Goal: Information Seeking & Learning: Check status

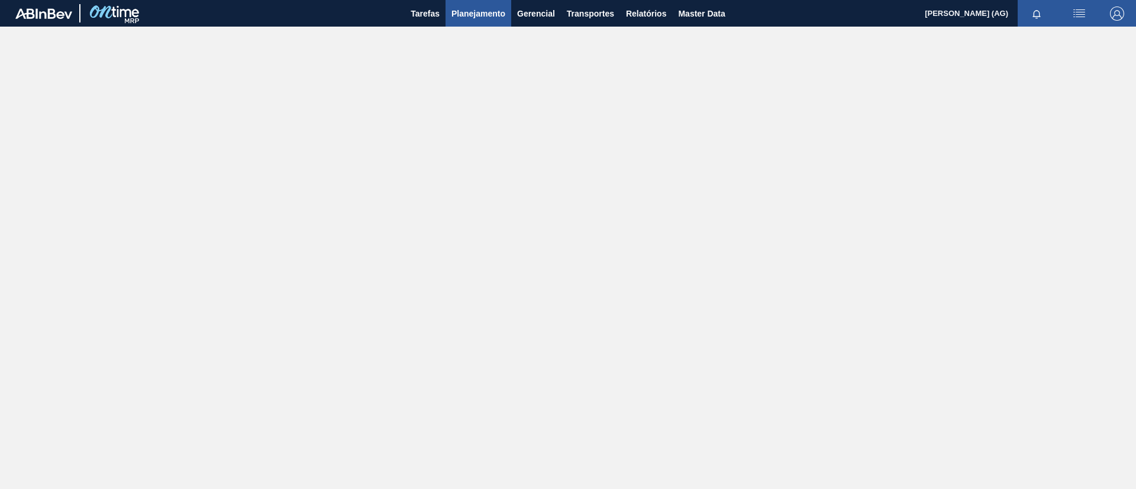
click at [492, 21] on button "Planejamento" at bounding box center [478, 13] width 66 height 27
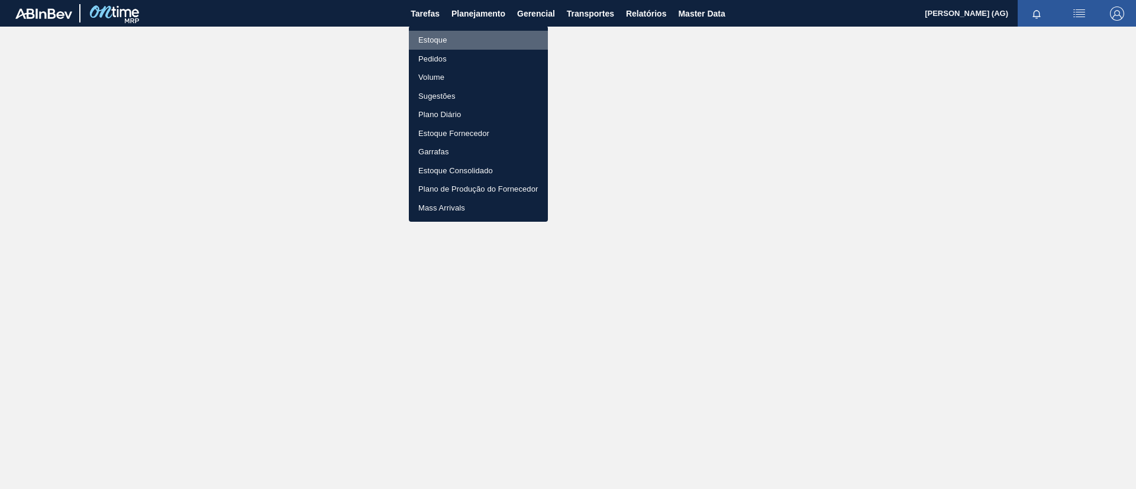
click at [445, 44] on li "Estoque" at bounding box center [478, 40] width 139 height 19
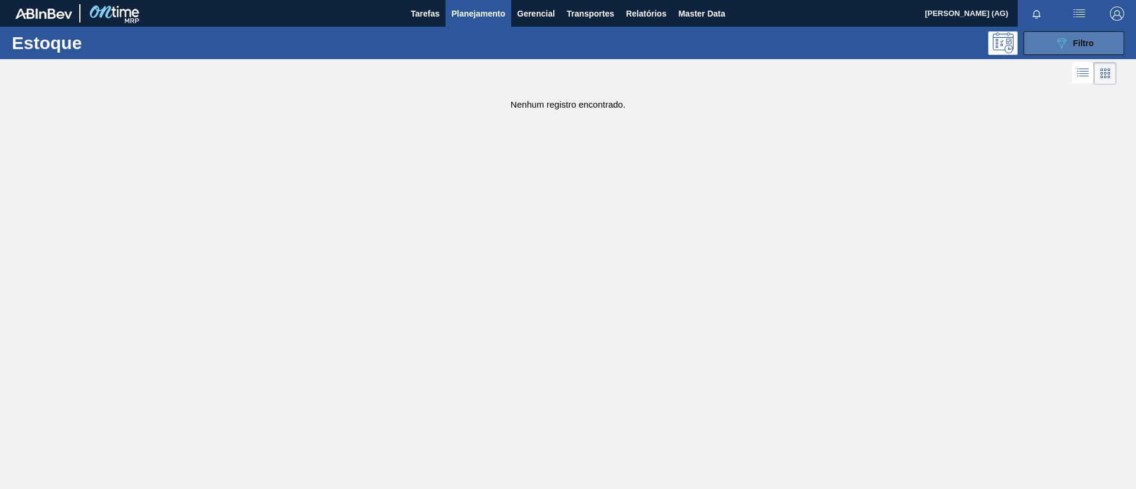
click at [1046, 31] on button "089F7B8B-B2A5-4AFE-B5C0-19BA573D28AC Filtro" at bounding box center [1073, 43] width 101 height 24
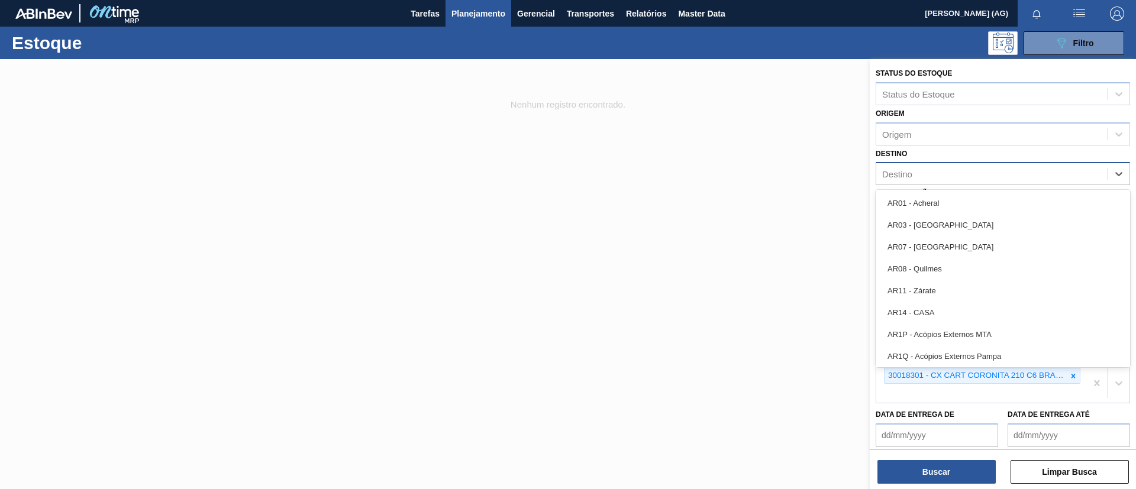
click at [909, 172] on div "Destino" at bounding box center [897, 174] width 30 height 10
type input "nov"
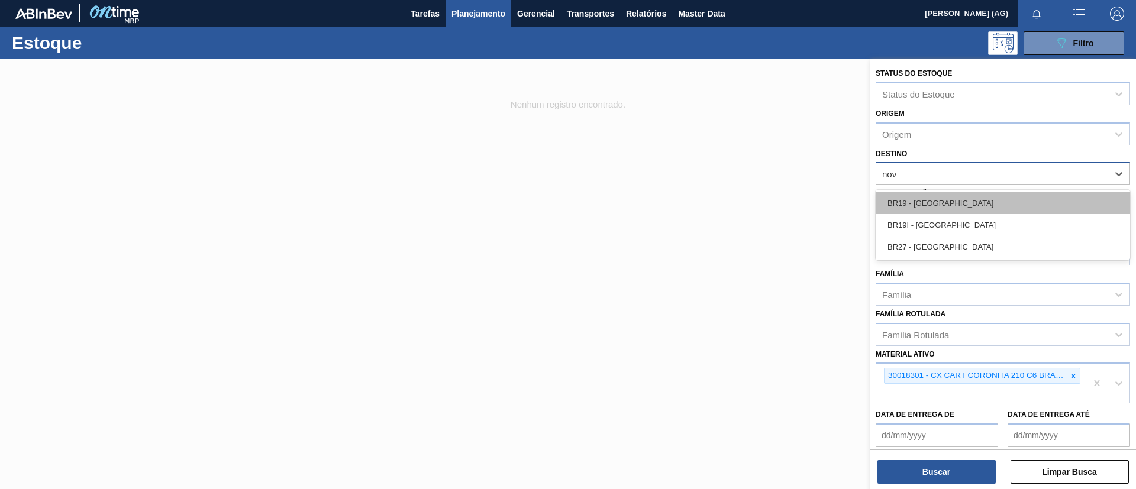
click at [940, 210] on div "BR19 - [GEOGRAPHIC_DATA]" at bounding box center [1002, 203] width 254 height 22
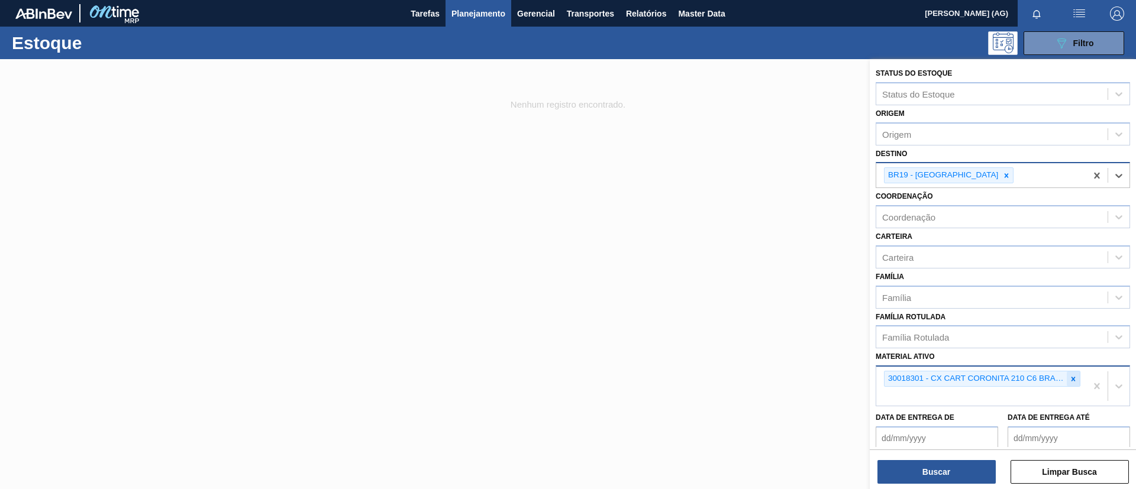
click at [1073, 381] on icon at bounding box center [1073, 379] width 8 height 8
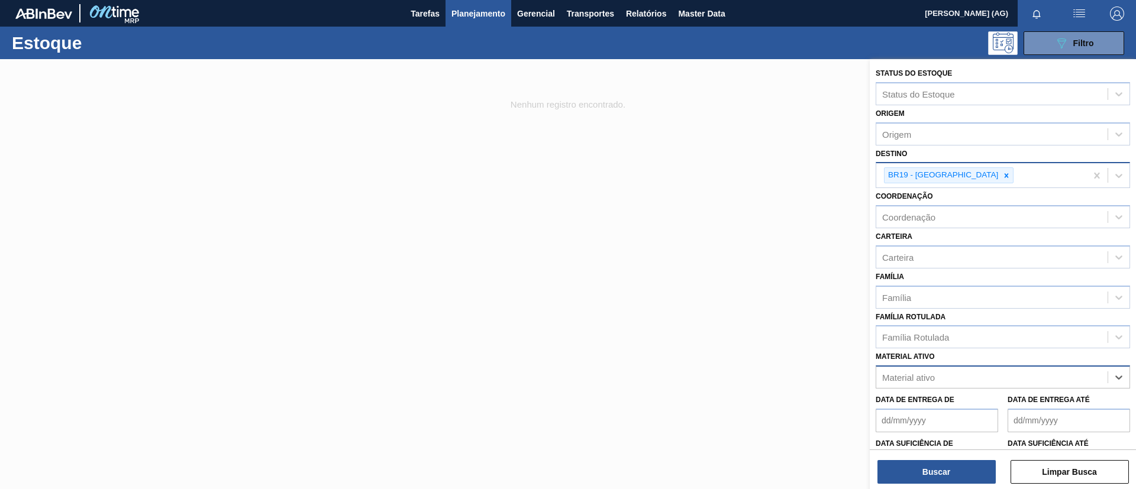
paste ativo "30030380"
type ativo "30030380"
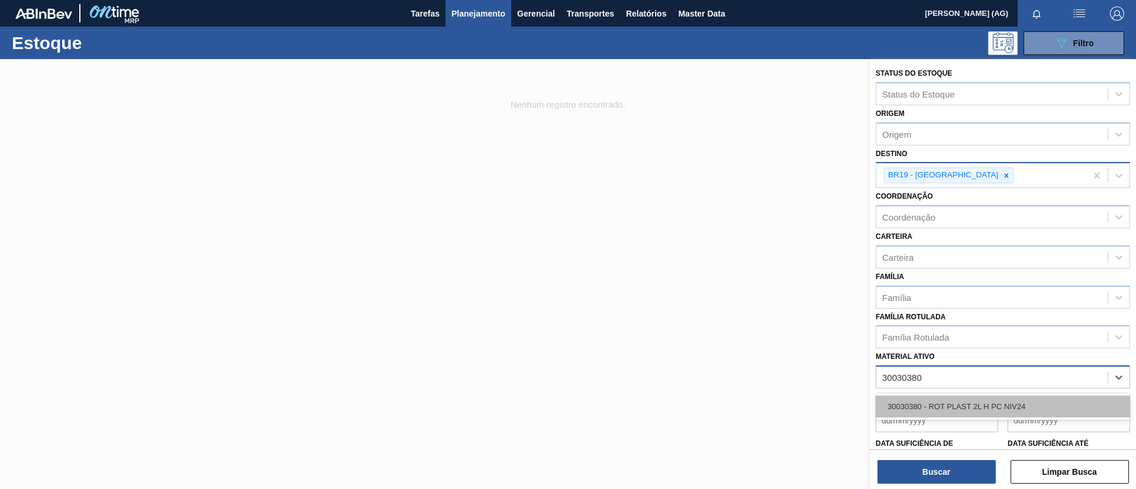
click at [949, 412] on div "30030380 - ROT PLAST 2L H PC NIV24" at bounding box center [1002, 407] width 254 height 22
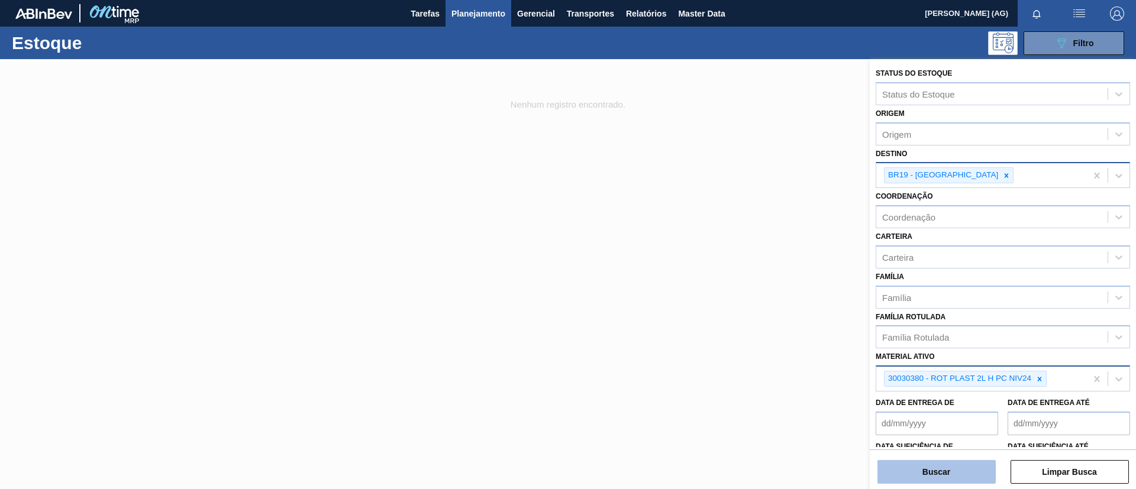
click at [962, 481] on button "Buscar" at bounding box center [936, 472] width 118 height 24
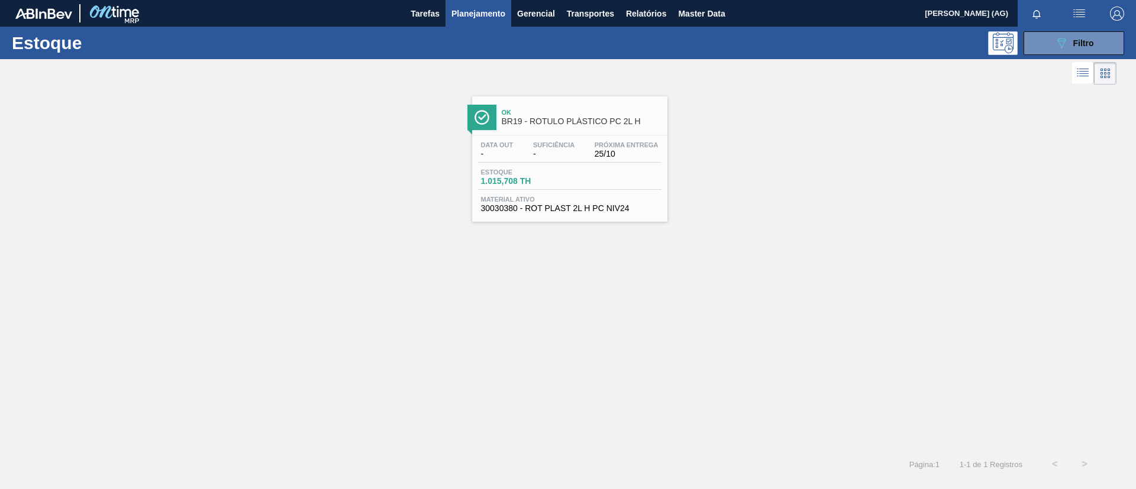
click at [470, 118] on div at bounding box center [481, 117] width 29 height 25
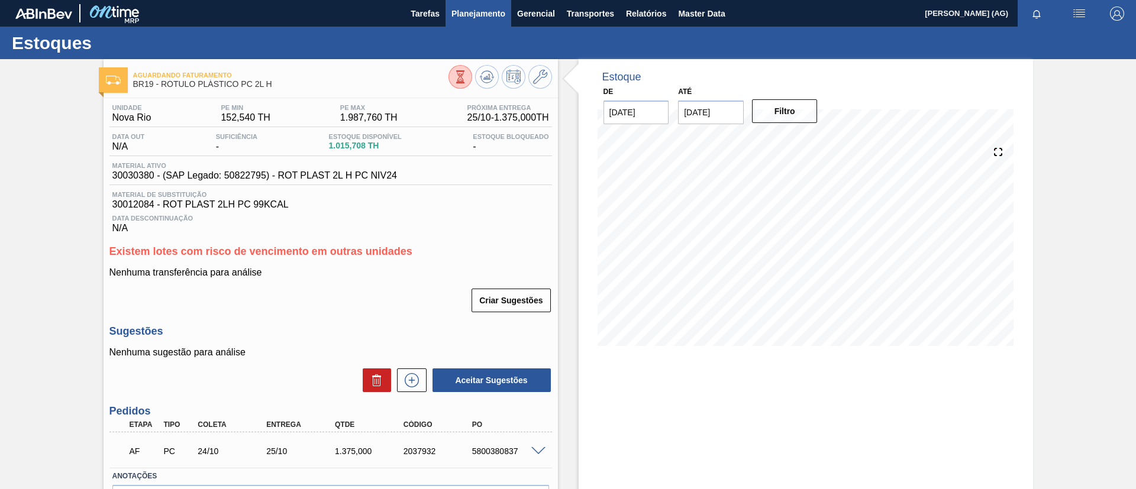
click at [476, 11] on span "Planejamento" at bounding box center [478, 14] width 54 height 14
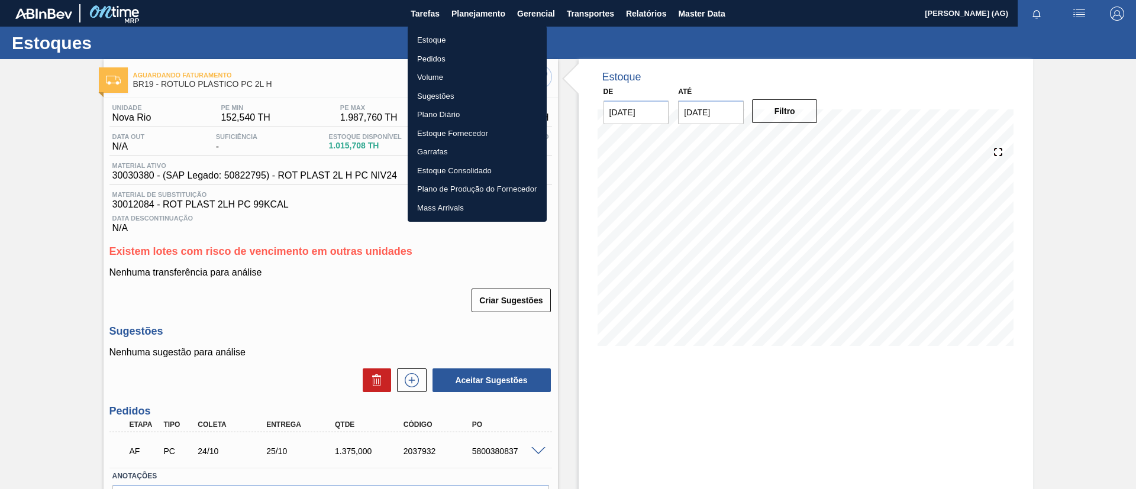
click at [1055, 237] on div at bounding box center [568, 244] width 1136 height 489
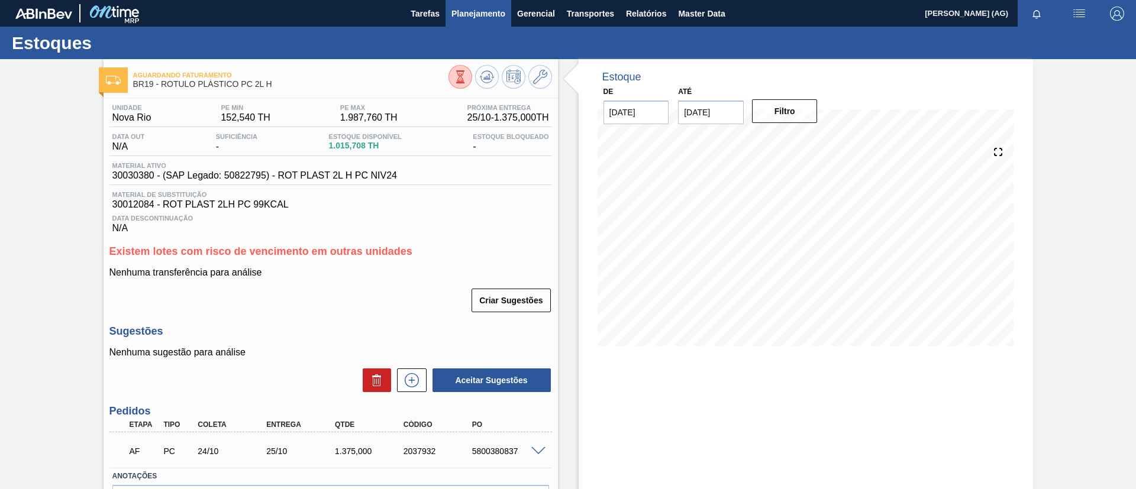
click at [466, 17] on span "Planejamento" at bounding box center [478, 14] width 54 height 14
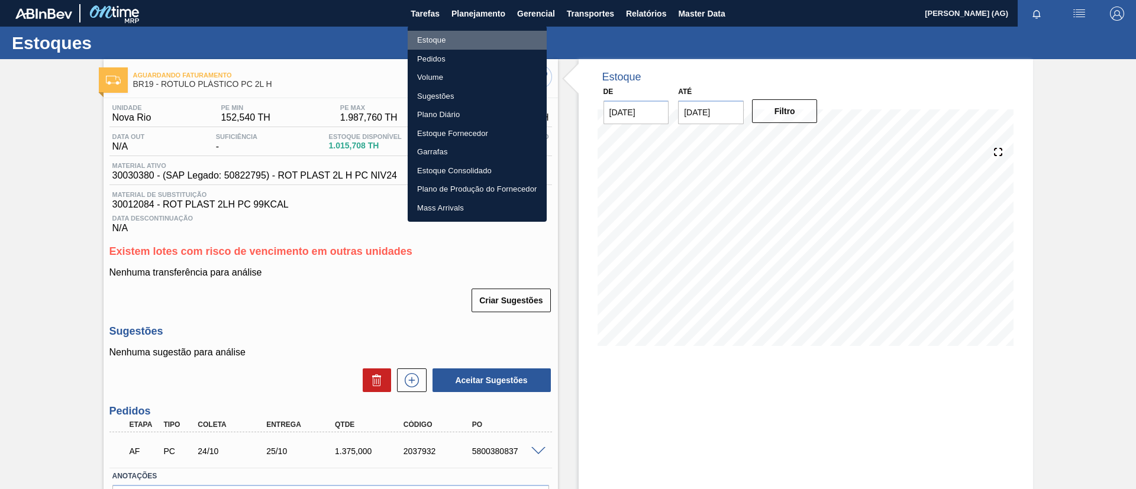
click at [458, 36] on li "Estoque" at bounding box center [477, 40] width 139 height 19
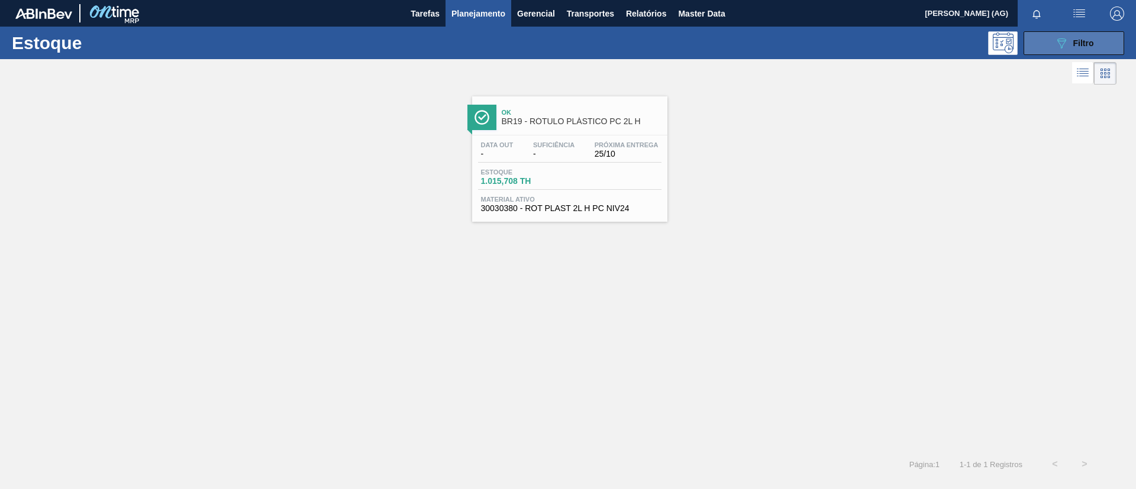
click at [1049, 45] on button "089F7B8B-B2A5-4AFE-B5C0-19BA573D28AC Filtro" at bounding box center [1073, 43] width 101 height 24
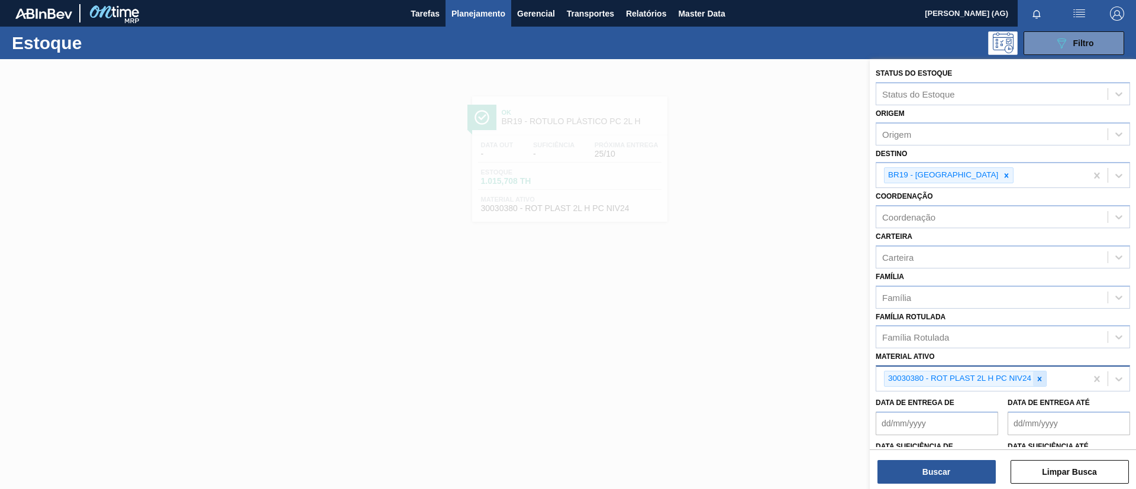
click at [1036, 383] on icon at bounding box center [1039, 379] width 8 height 8
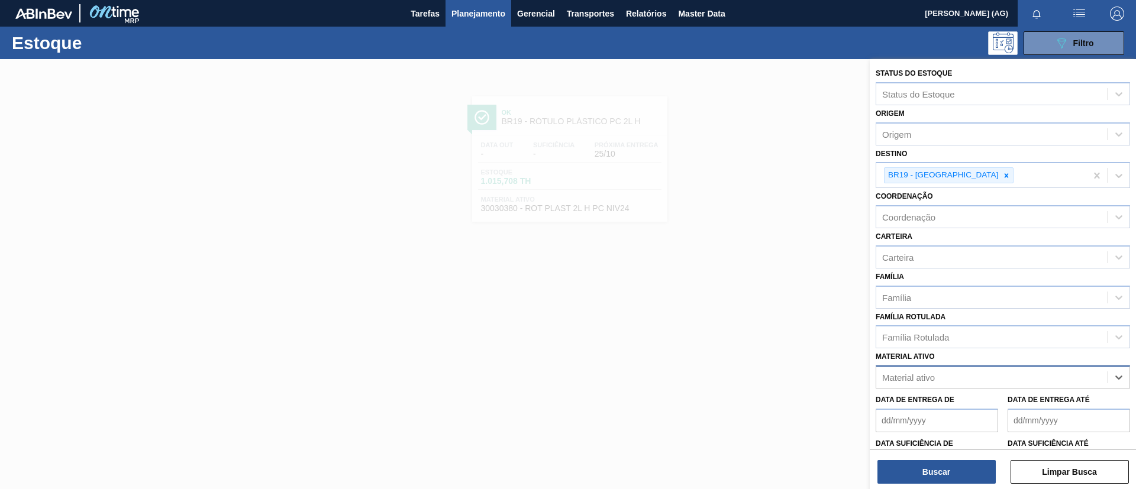
click at [1036, 383] on div "Material ativo" at bounding box center [991, 377] width 231 height 17
type ativo "30030680"
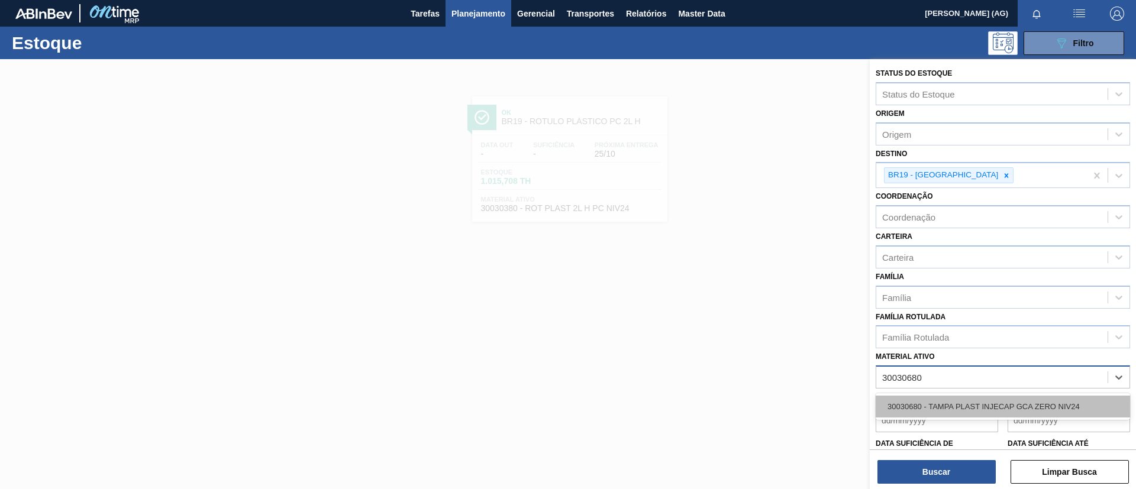
click at [1003, 403] on div "30030680 - TAMPA PLAST INJECAP GCA ZERO NIV24" at bounding box center [1002, 407] width 254 height 22
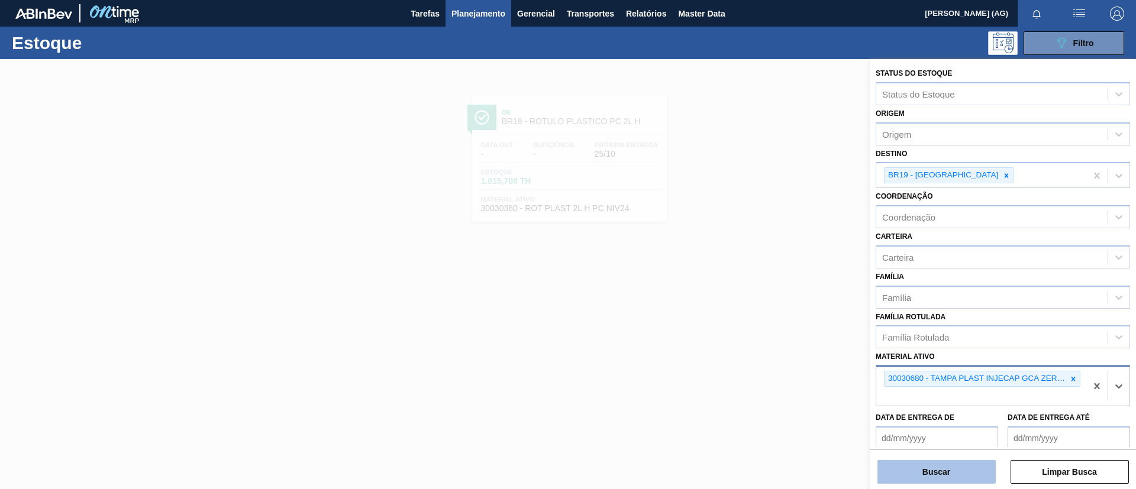
click at [969, 473] on button "Buscar" at bounding box center [936, 472] width 118 height 24
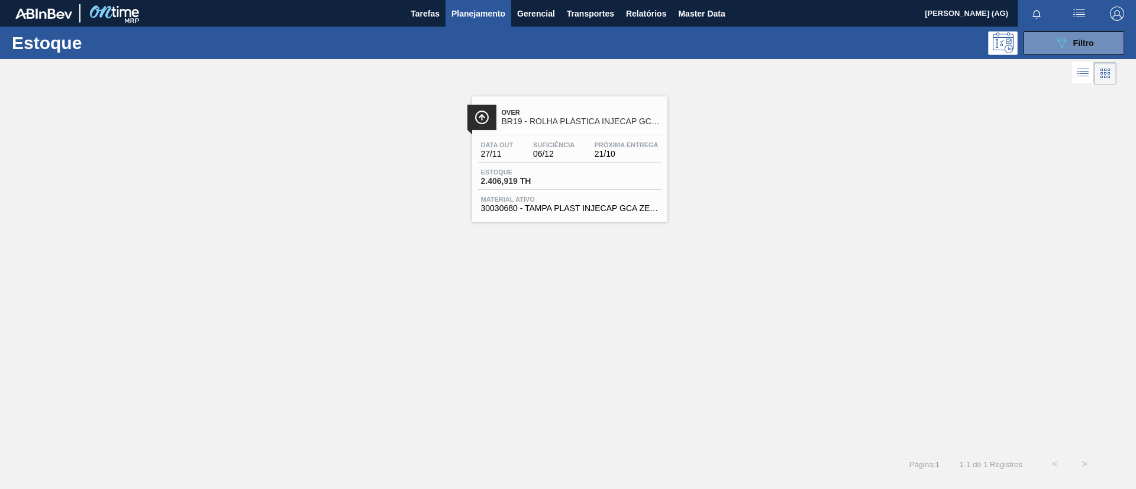
click at [487, 121] on img at bounding box center [481, 117] width 15 height 15
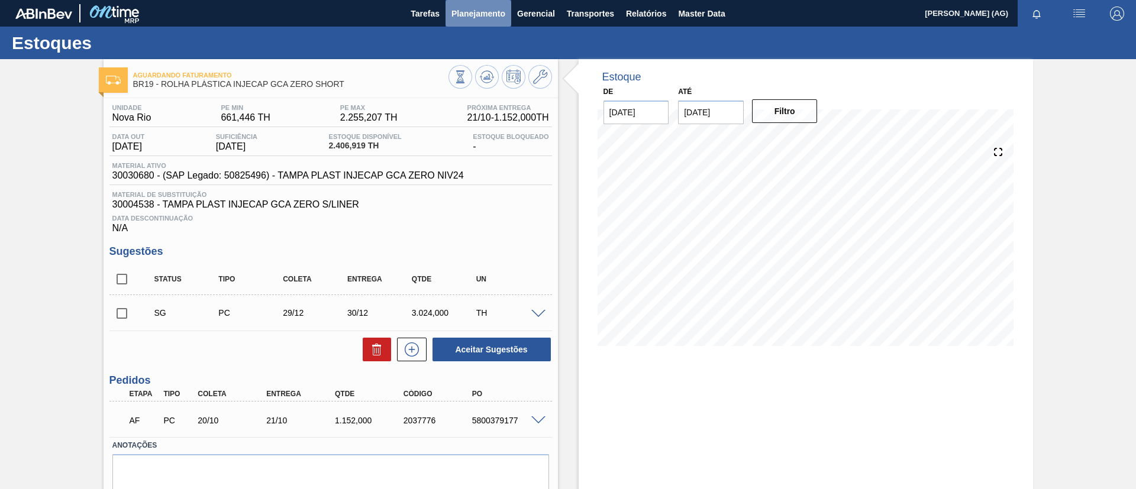
click at [484, 17] on span "Planejamento" at bounding box center [478, 14] width 54 height 14
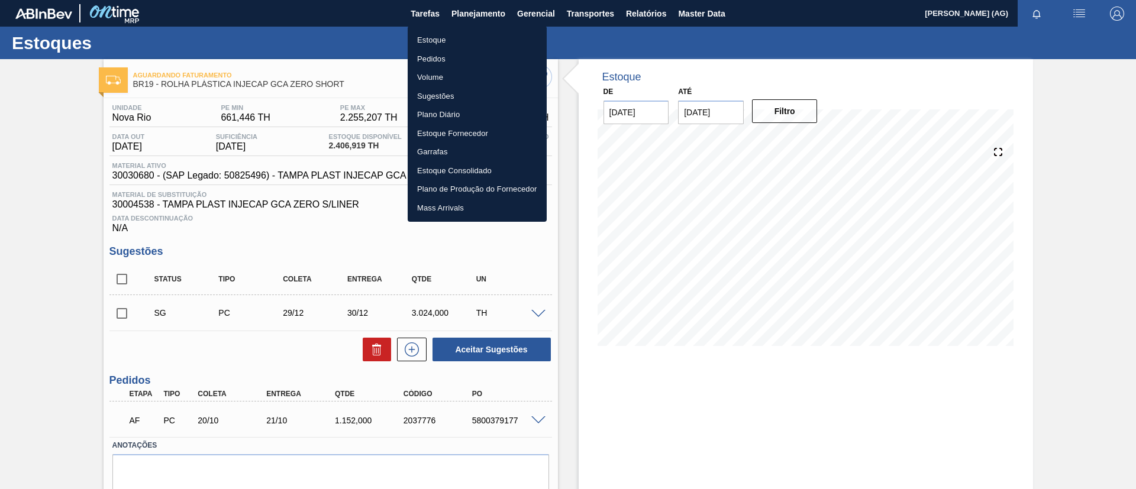
click at [450, 37] on li "Estoque" at bounding box center [477, 40] width 139 height 19
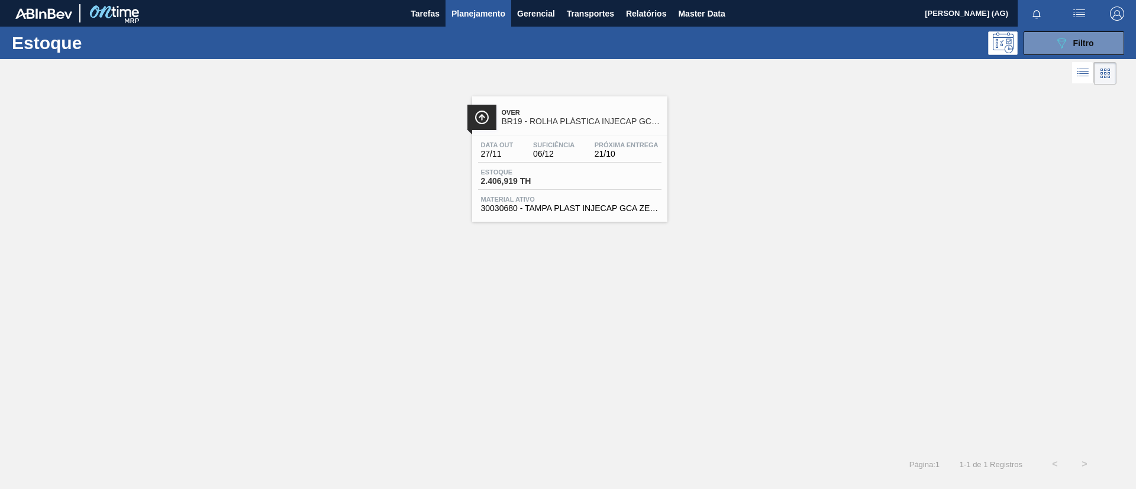
drag, startPoint x: 1058, startPoint y: 33, endPoint x: 1045, endPoint y: 118, distance: 86.1
click at [1059, 35] on button "089F7B8B-B2A5-4AFE-B5C0-19BA573D28AC Filtro" at bounding box center [1073, 43] width 101 height 24
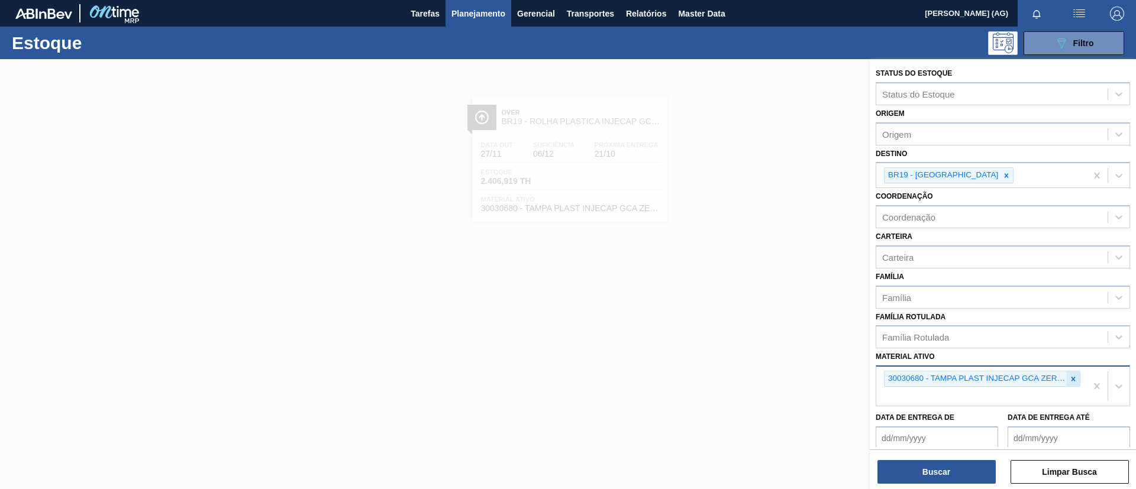
click at [1067, 379] on div at bounding box center [1072, 378] width 13 height 15
paste ativo "30002867"
type ativo "30002867"
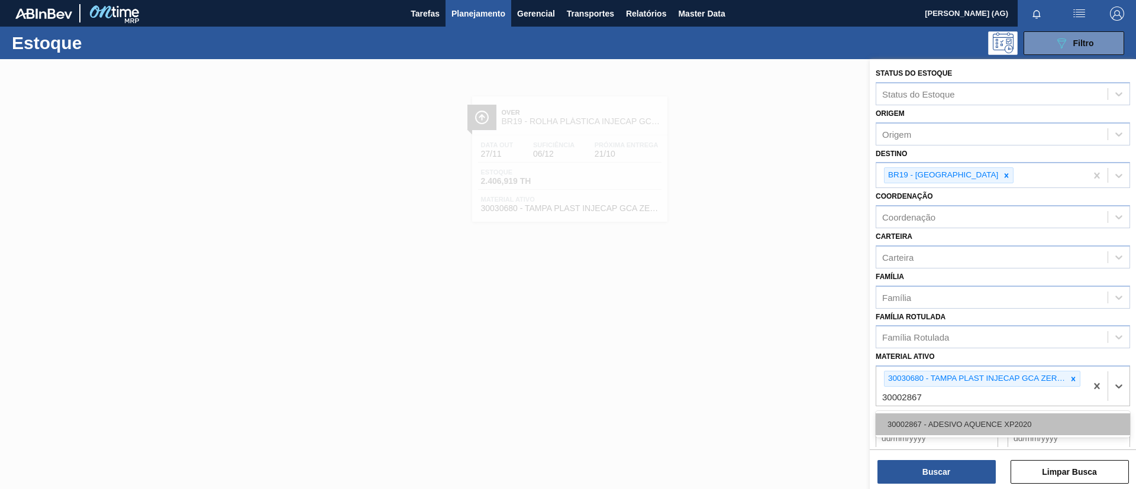
click at [950, 424] on div "30002867 - ADESIVO AQUENCE XP2020" at bounding box center [1002, 424] width 254 height 22
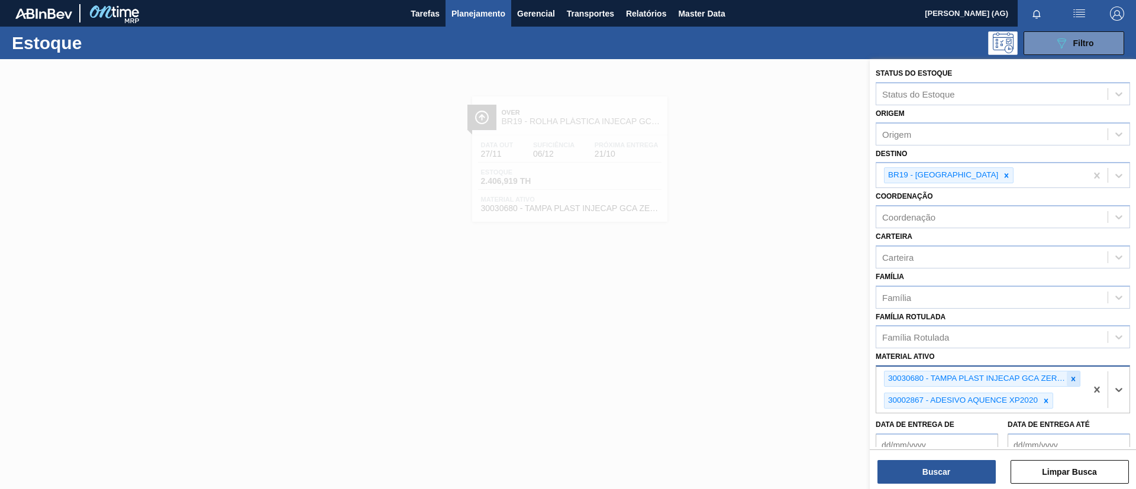
click at [1068, 383] on div at bounding box center [1072, 378] width 13 height 15
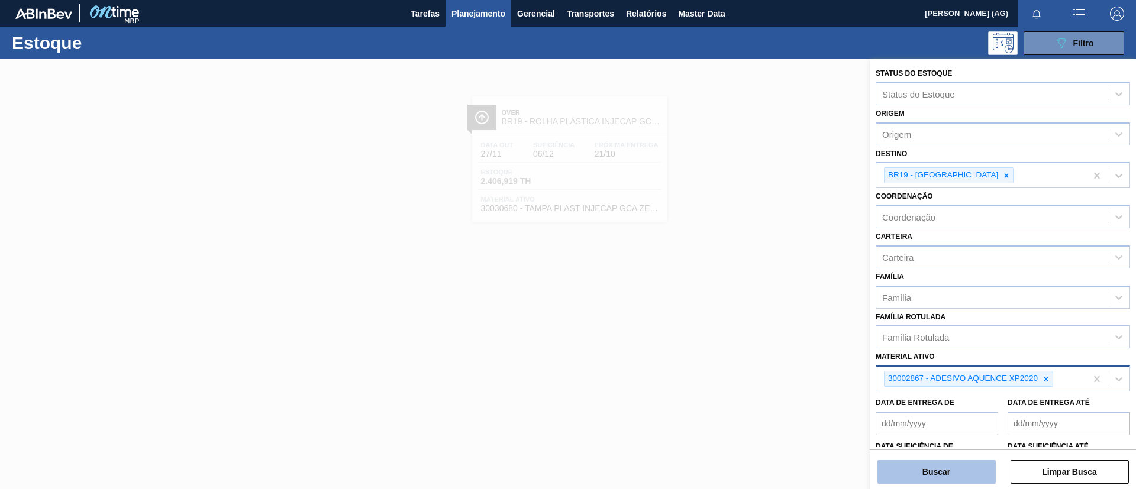
click at [942, 463] on button "Buscar" at bounding box center [936, 472] width 118 height 24
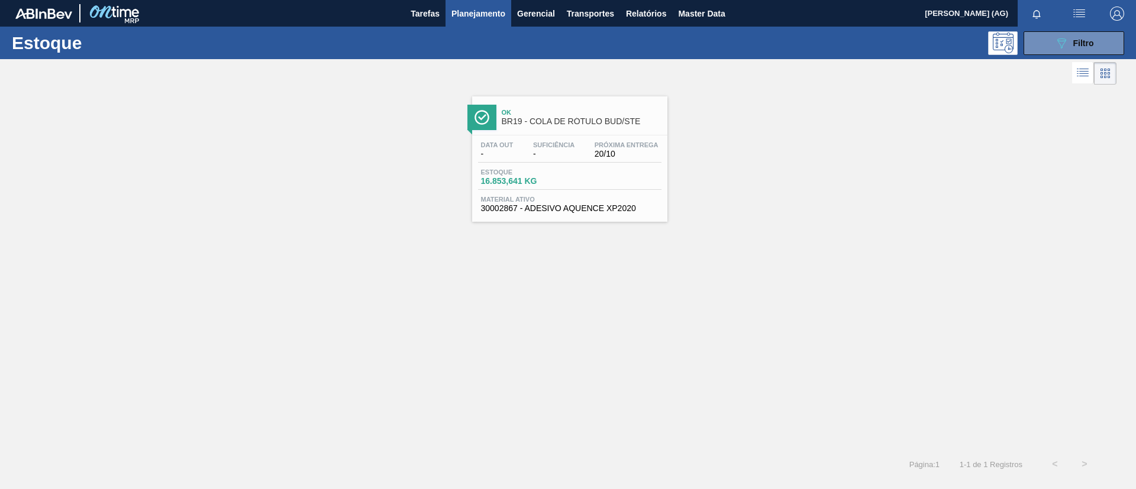
click at [487, 112] on img at bounding box center [481, 117] width 15 height 15
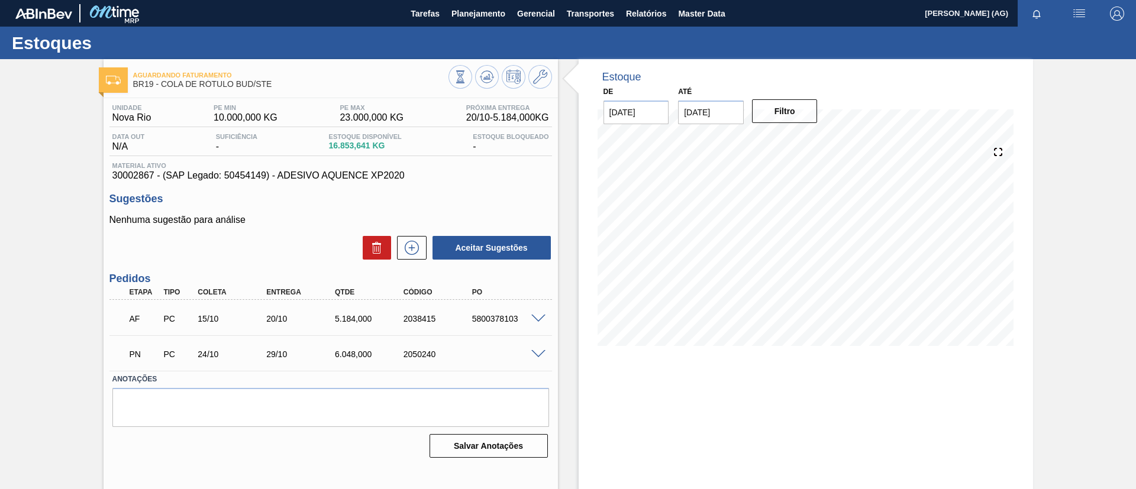
click at [680, 391] on div "Estoque De [DATE] Até [DATE] Filtro 24/10 Projeção de Estoque 17,016.593 [DOMAI…" at bounding box center [805, 284] width 454 height 450
